Goal: Transaction & Acquisition: Obtain resource

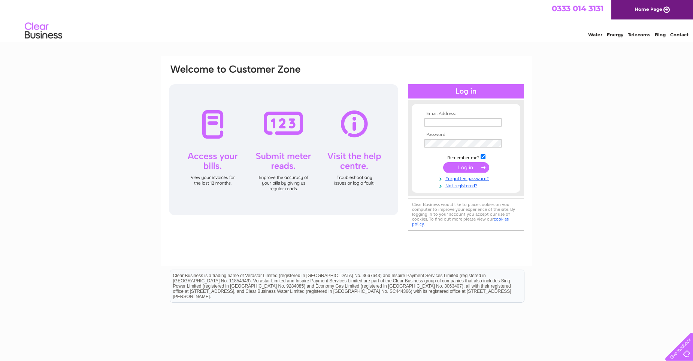
type input "finance@khtlimited.com"
click at [473, 165] on input "submit" at bounding box center [466, 167] width 46 height 10
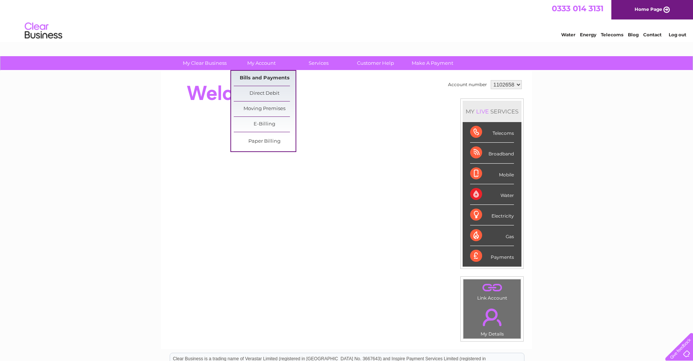
click at [263, 77] on link "Bills and Payments" at bounding box center [265, 78] width 62 height 15
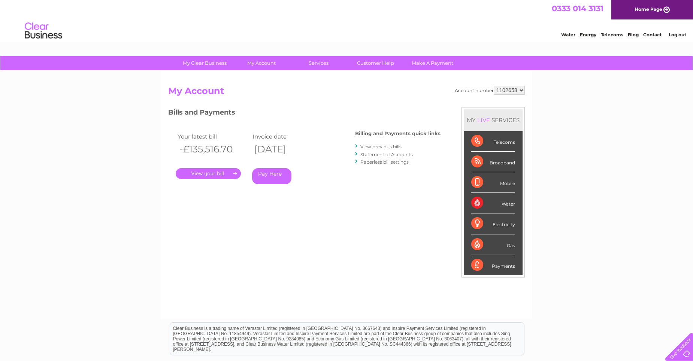
click at [508, 92] on select "1102658 1114494" at bounding box center [509, 90] width 31 height 9
select select "1114494"
click at [495, 86] on select "1102658 1114494" at bounding box center [509, 90] width 31 height 9
click at [202, 174] on link "." at bounding box center [208, 173] width 65 height 11
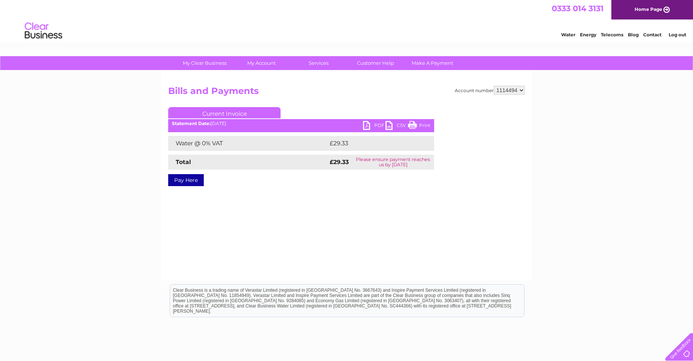
click at [374, 124] on link "PDF" at bounding box center [374, 126] width 22 height 11
